Goal: Information Seeking & Learning: Learn about a topic

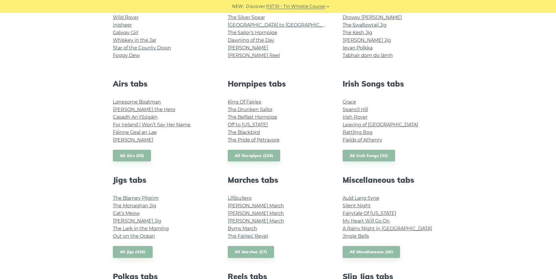
scroll to position [176, 0]
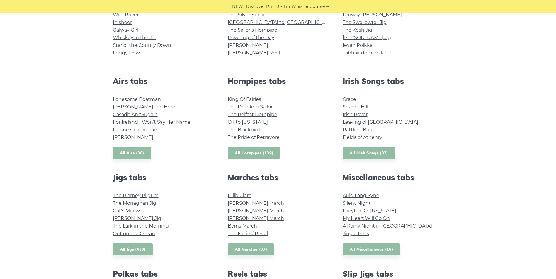
click at [265, 151] on link "All Hornpipes (139)" at bounding box center [254, 153] width 53 height 12
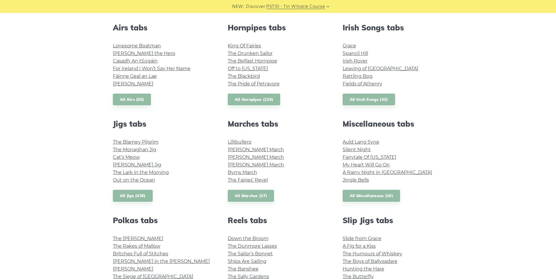
scroll to position [234, 0]
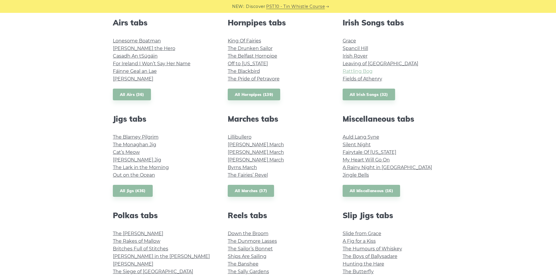
click at [363, 70] on link "Rattling Bog" at bounding box center [357, 72] width 30 height 6
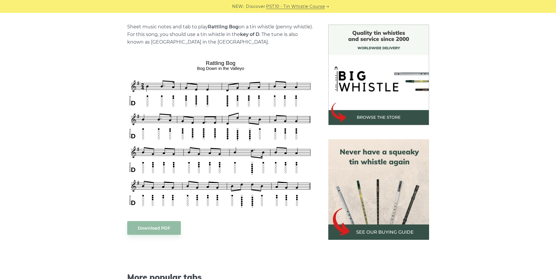
scroll to position [146, 0]
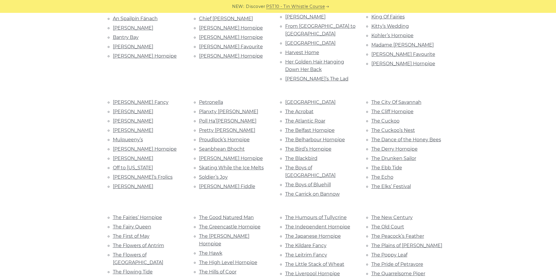
scroll to position [146, 0]
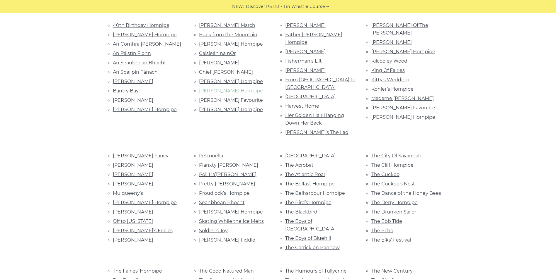
click at [232, 92] on link "Cronin’s Hornpipe" at bounding box center [231, 91] width 64 height 6
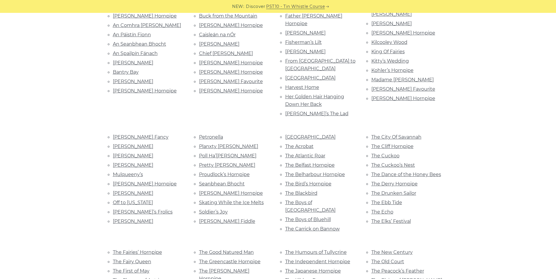
scroll to position [176, 0]
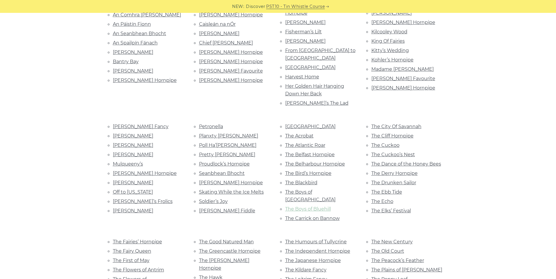
click at [322, 207] on link "The Boys of Bluehill" at bounding box center [308, 210] width 46 height 6
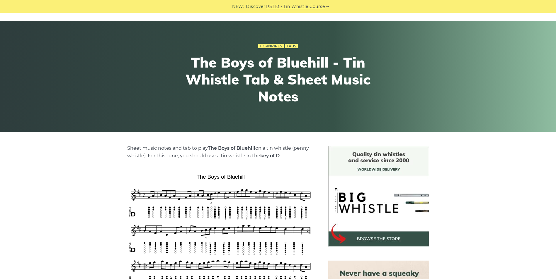
scroll to position [88, 0]
